Goal: Task Accomplishment & Management: Use online tool/utility

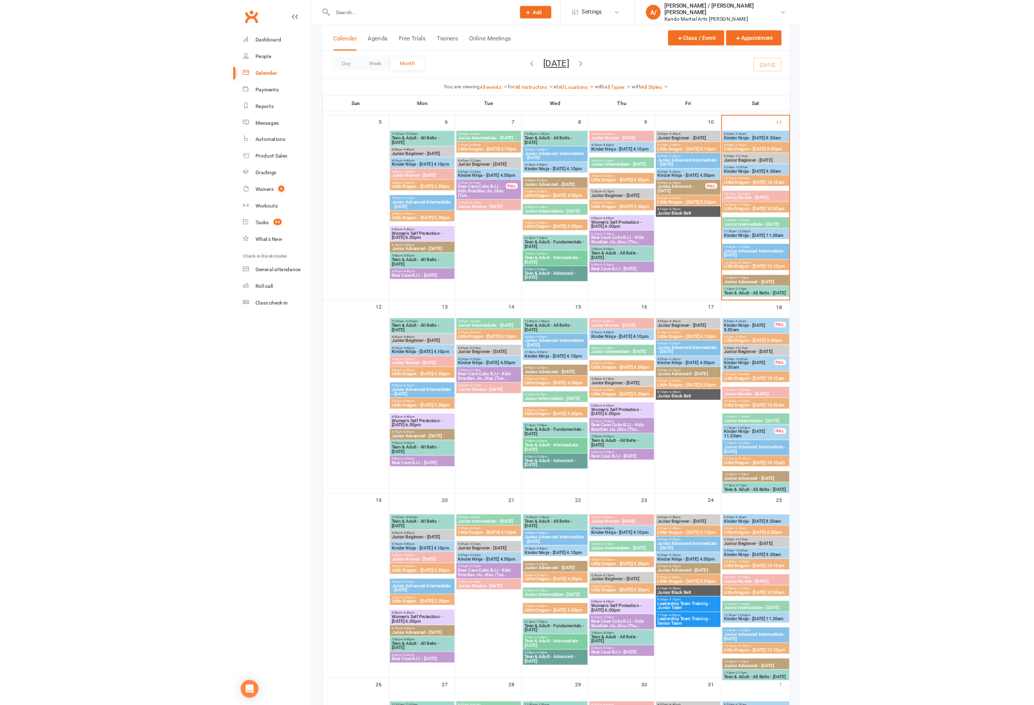
scroll to position [142, 0]
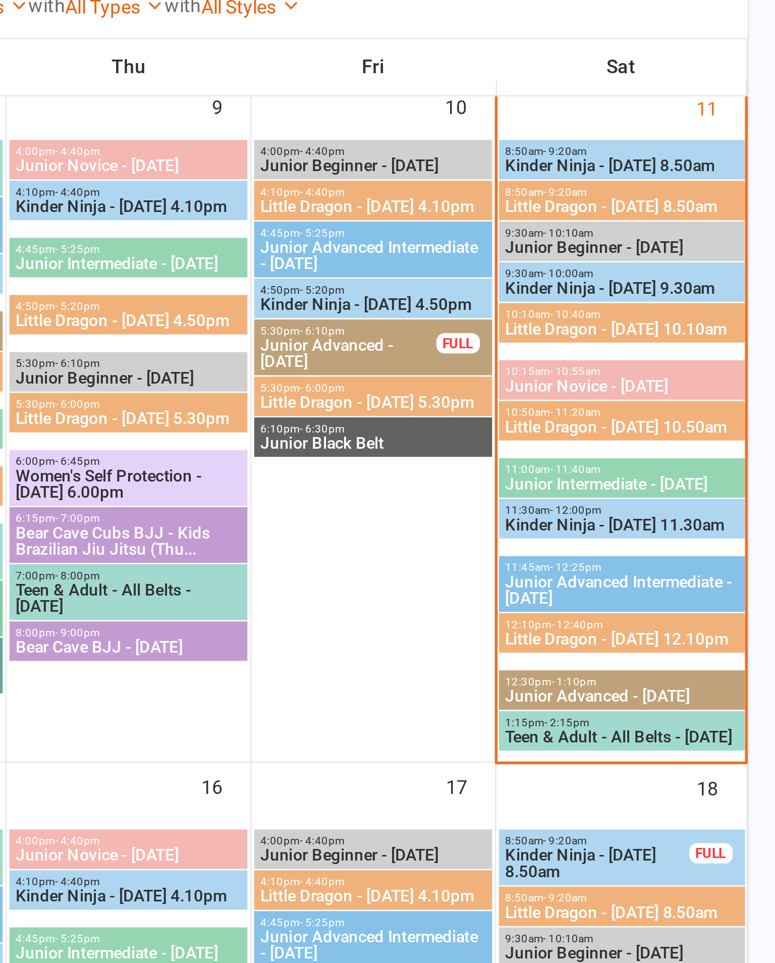
click at [670, 185] on span "8:50am - 9:20am" at bounding box center [713, 187] width 87 height 5
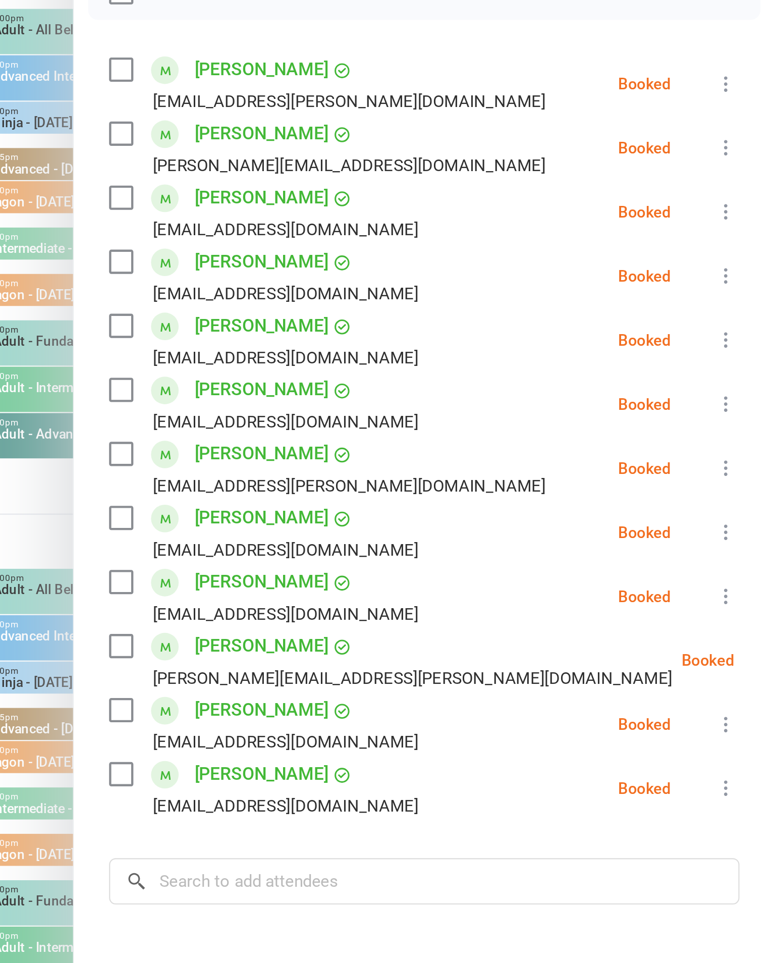
click at [471, 409] on div "[EMAIL_ADDRESS][DOMAIN_NAME]" at bounding box center [543, 415] width 145 height 13
click at [471, 425] on label at bounding box center [476, 430] width 10 height 10
click at [748, 432] on icon at bounding box center [753, 437] width 10 height 10
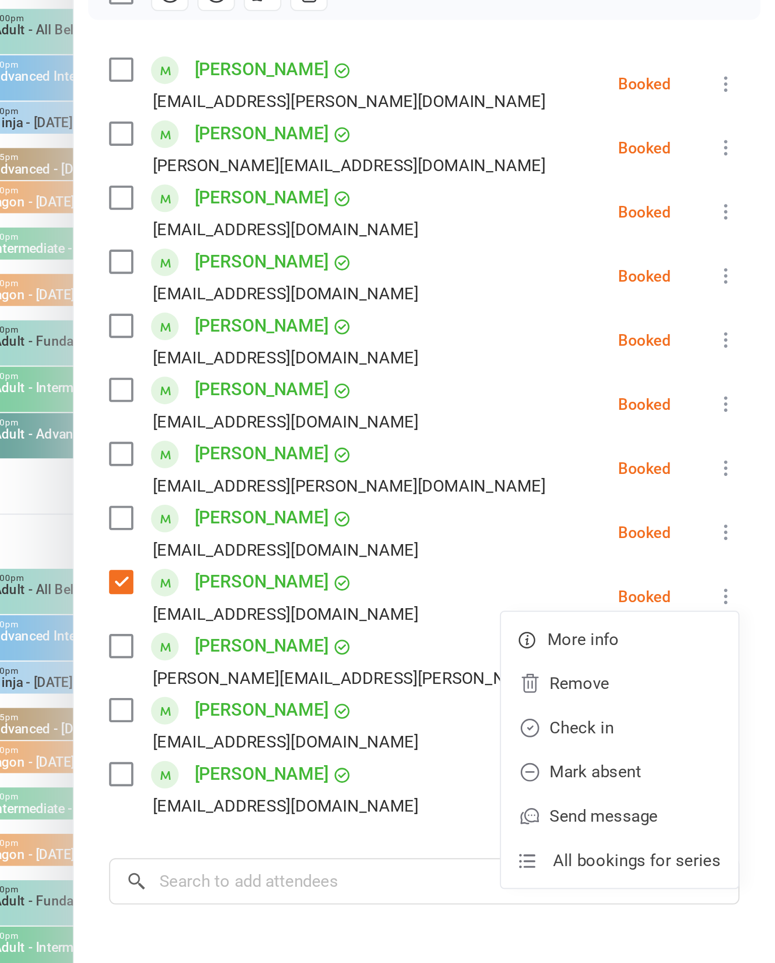
click at [650, 487] on link "Check in" at bounding box center [704, 497] width 109 height 20
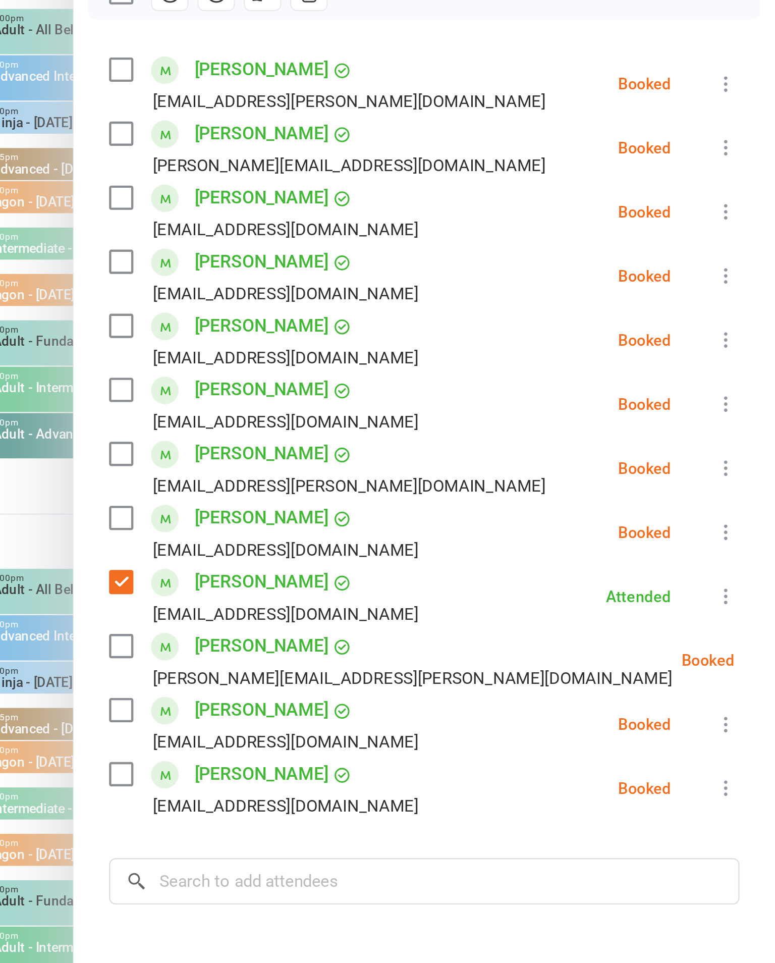
click at [471, 396] on label at bounding box center [476, 401] width 10 height 10
click at [748, 402] on icon at bounding box center [753, 407] width 10 height 10
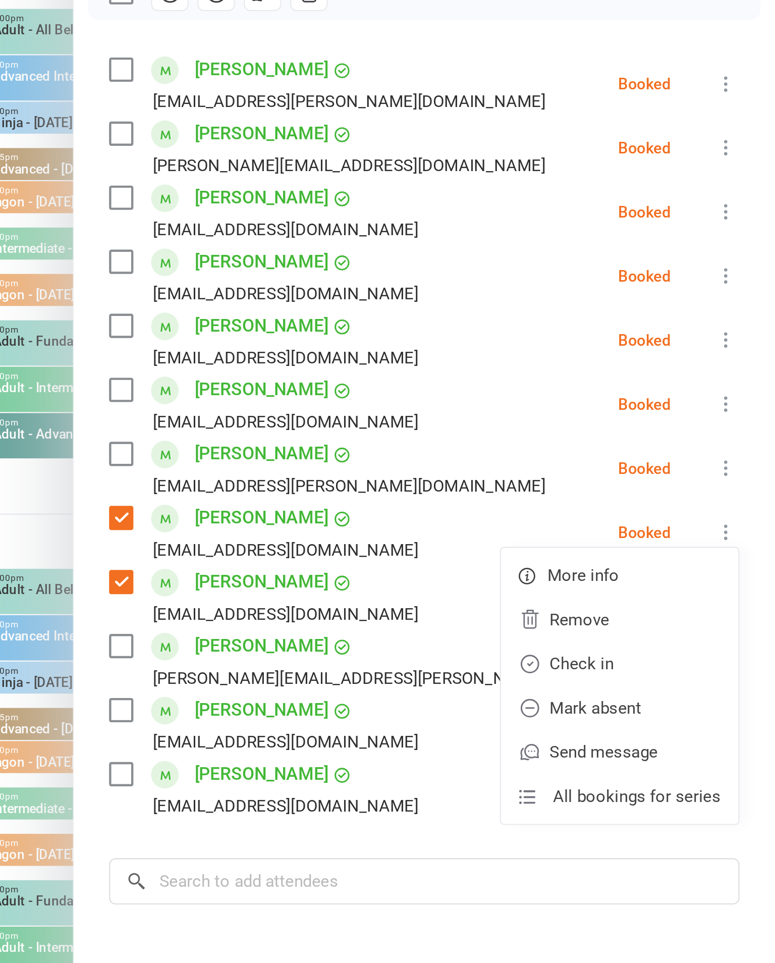
click at [650, 457] on link "Check in" at bounding box center [704, 467] width 109 height 20
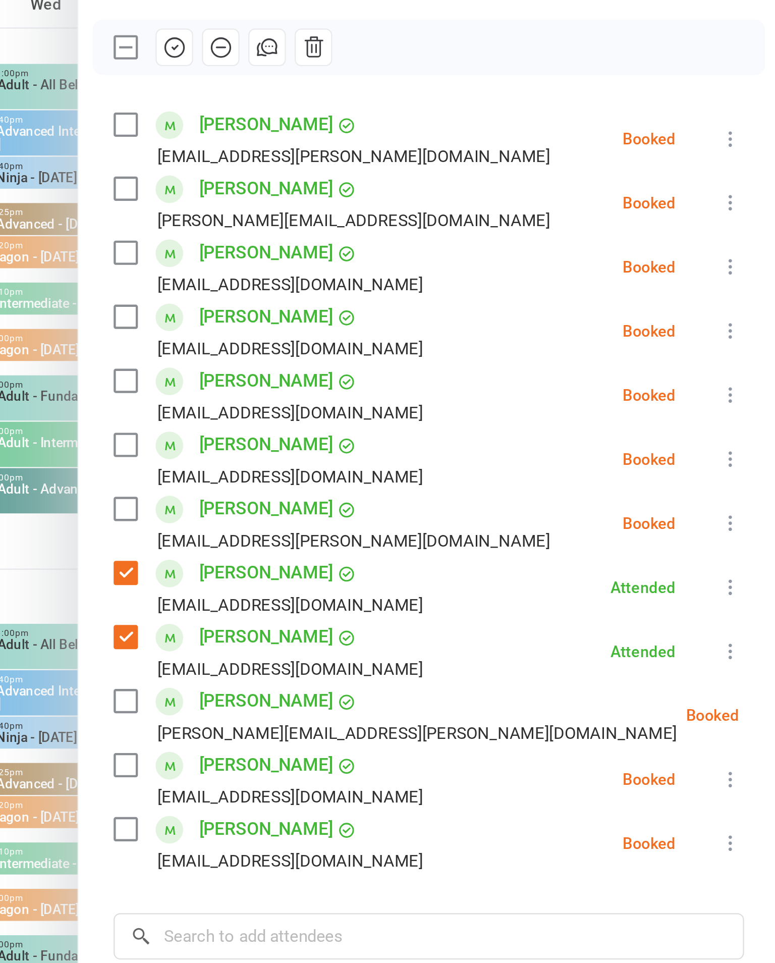
click at [471, 366] on label at bounding box center [476, 371] width 10 height 10
click at [748, 373] on icon at bounding box center [753, 378] width 10 height 10
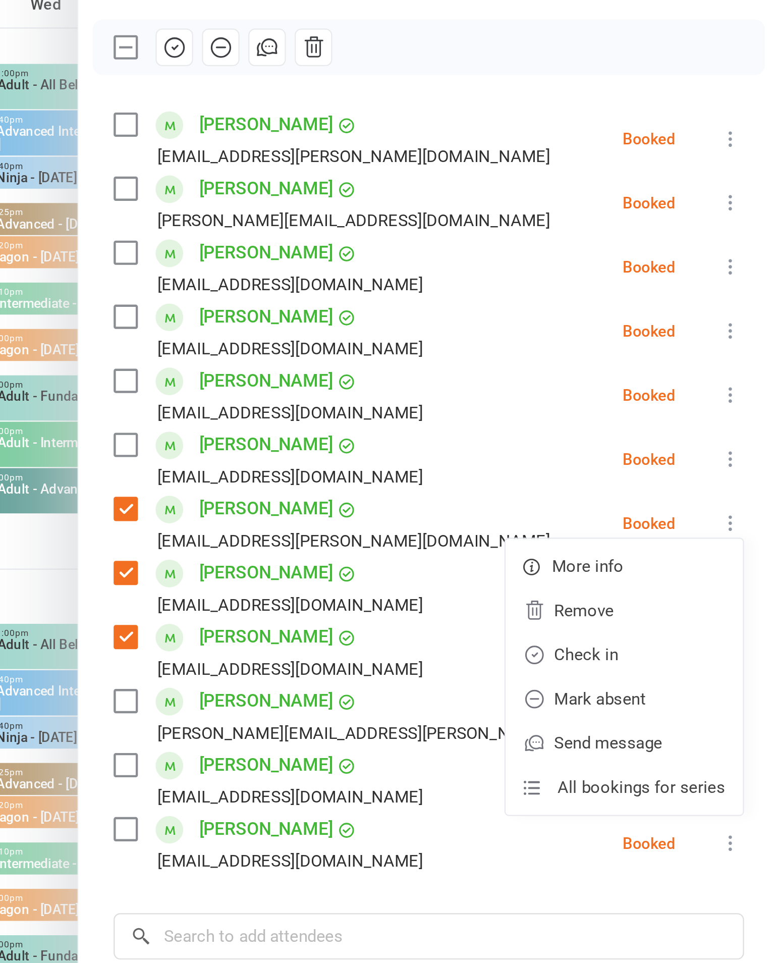
click at [650, 428] on link "Check in" at bounding box center [704, 438] width 109 height 20
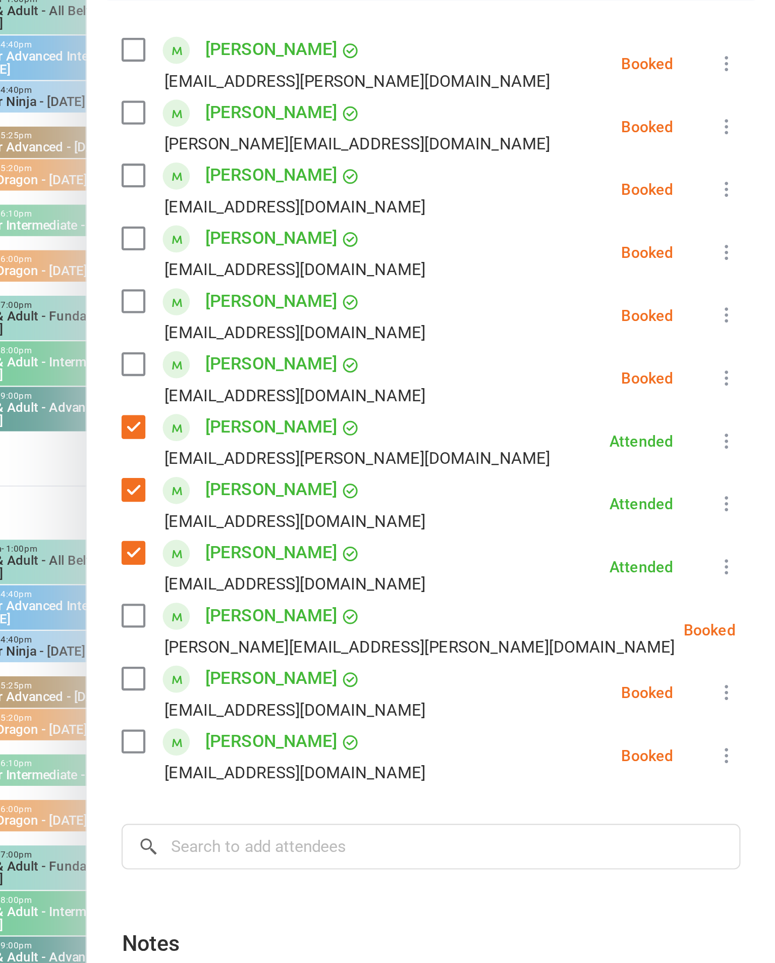
click at [471, 249] on label at bounding box center [476, 254] width 10 height 10
click at [747, 255] on button at bounding box center [753, 261] width 12 height 12
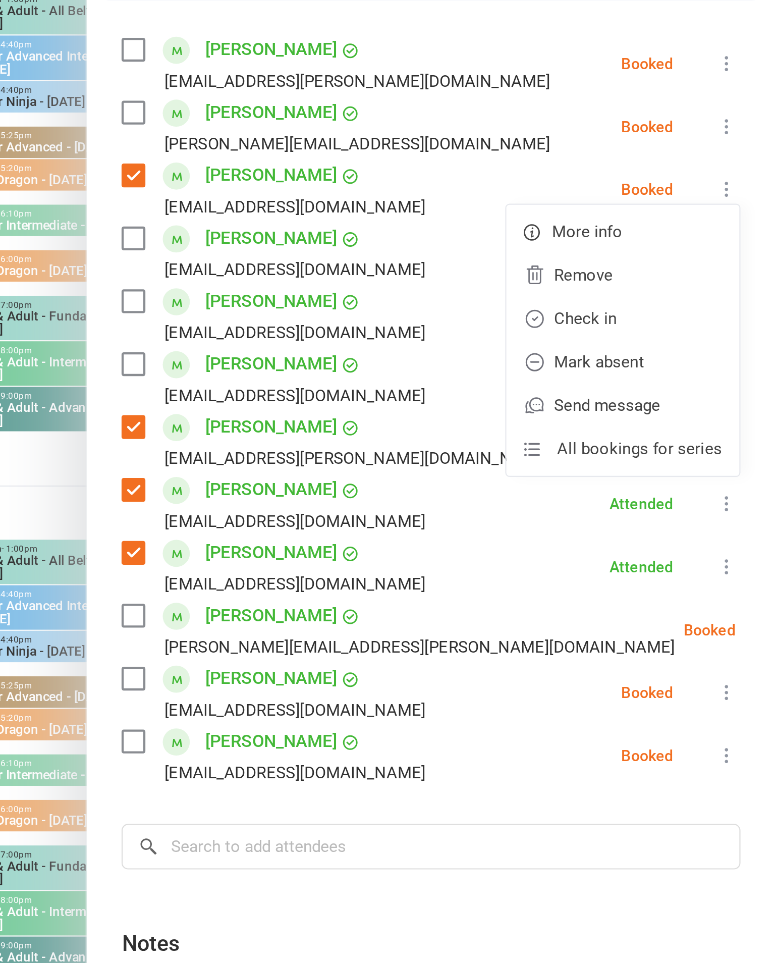
click at [650, 311] on link "Check in" at bounding box center [704, 321] width 109 height 20
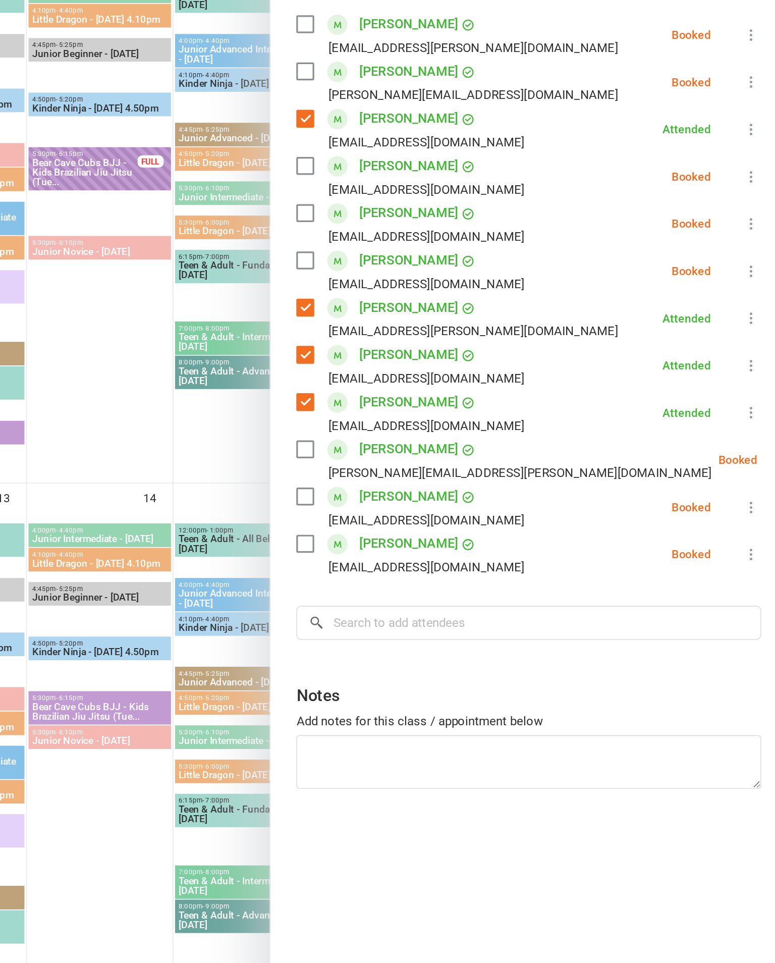
click at [480, 598] on div "Class kiosk mode Roll call 8:50 AM - 9:20 AM, [DATE] with [PERSON_NAME] / [PERS…" at bounding box center [615, 486] width 321 height 886
